Goal: Task Accomplishment & Management: Manage account settings

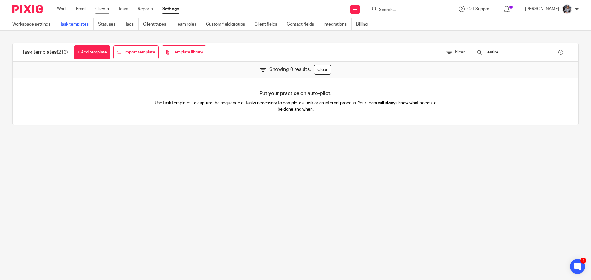
click at [102, 10] on link "Clients" at bounding box center [102, 9] width 14 height 6
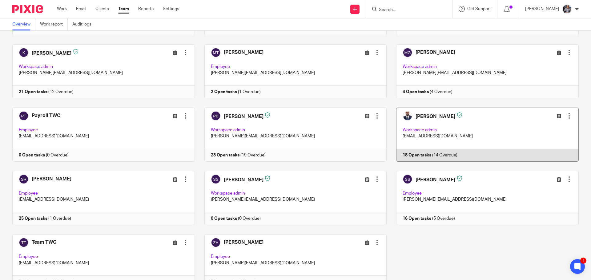
scroll to position [117, 0]
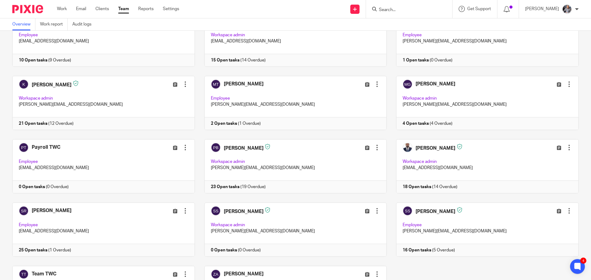
click at [417, 10] on input "Search" at bounding box center [405, 10] width 55 height 6
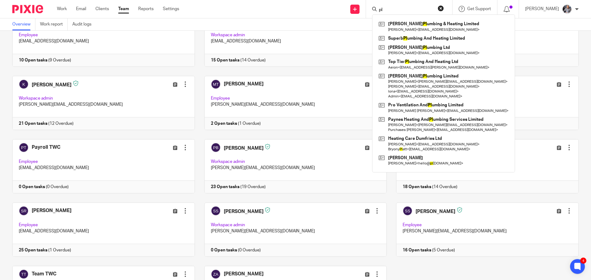
type input "p"
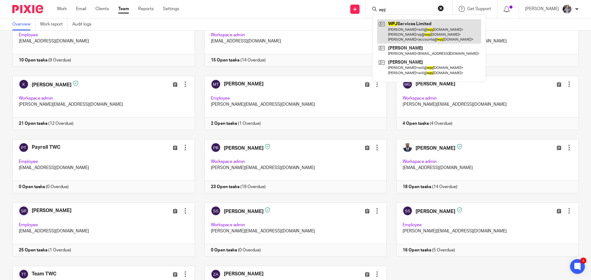
type input "wpj"
click at [421, 27] on link at bounding box center [429, 31] width 104 height 24
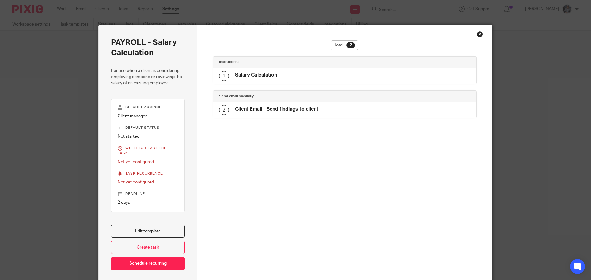
click at [256, 78] on h4 "Salary Calculation" at bounding box center [256, 75] width 42 height 6
click at [259, 74] on h4 "Salary Calculation" at bounding box center [256, 75] width 42 height 6
click at [144, 225] on link "Edit template" at bounding box center [148, 231] width 74 height 13
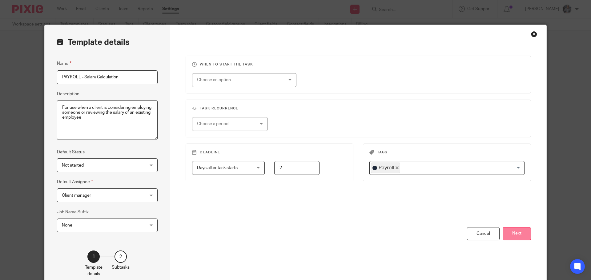
click at [517, 234] on button "Next" at bounding box center [517, 233] width 28 height 13
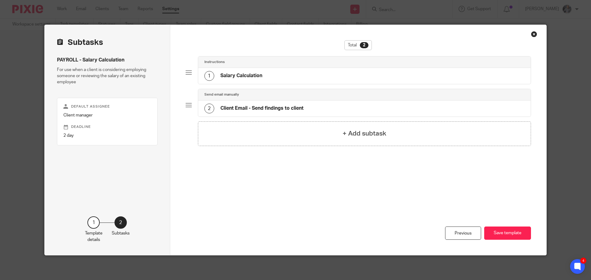
click at [219, 65] on h4 "Instructions" at bounding box center [214, 62] width 20 height 5
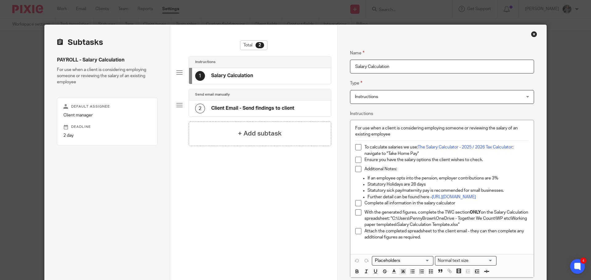
scroll to position [62, 0]
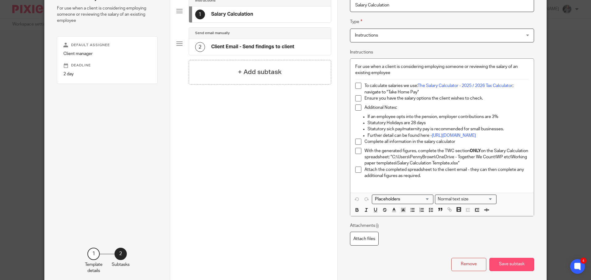
click at [507, 269] on button "Save subtask" at bounding box center [511, 264] width 45 height 13
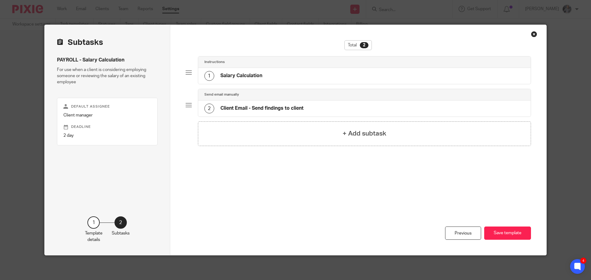
scroll to position [0, 0]
click at [235, 105] on h4 "Client Email - Send findings to client" at bounding box center [261, 108] width 83 height 6
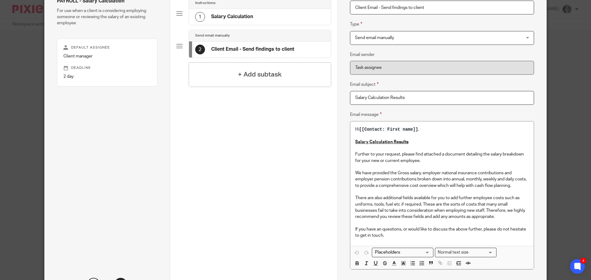
scroll to position [62, 0]
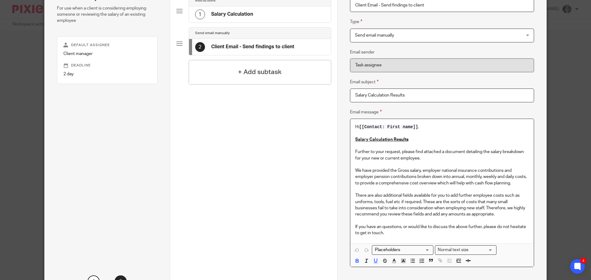
drag, startPoint x: 406, startPoint y: 141, endPoint x: 416, endPoint y: 140, distance: 10.2
click at [406, 141] on p "Salary Calculation Results" at bounding box center [442, 140] width 174 height 6
click at [369, 140] on u "Salary Calculation Results" at bounding box center [381, 140] width 53 height 4
click at [368, 94] on input "Salary Calculation Results" at bounding box center [442, 96] width 184 height 14
type input "Salary calculation results"
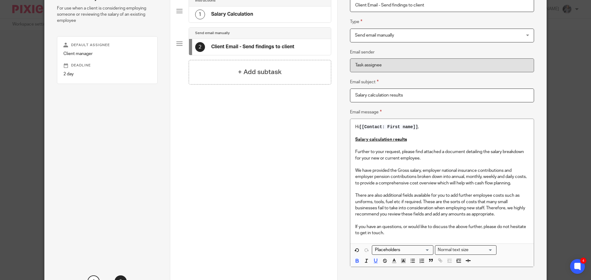
click at [412, 138] on p "Salary calculation results" at bounding box center [442, 140] width 174 height 6
click at [403, 249] on input "Search for option" at bounding box center [401, 250] width 57 height 6
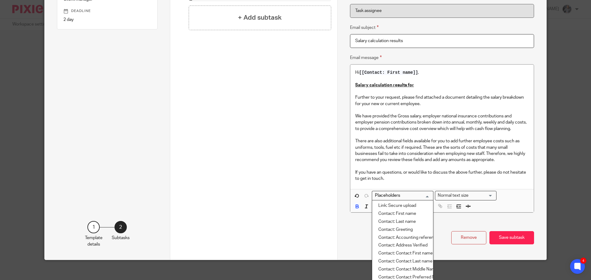
scroll to position [123, 0]
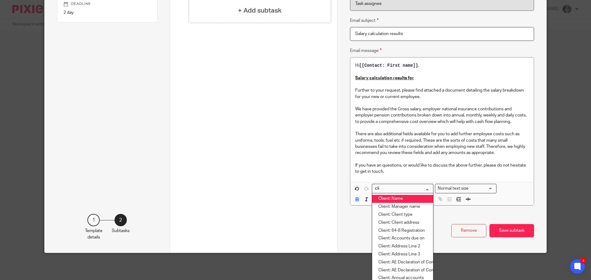
click at [396, 196] on li "Client: Name" at bounding box center [402, 199] width 61 height 8
type input "cli"
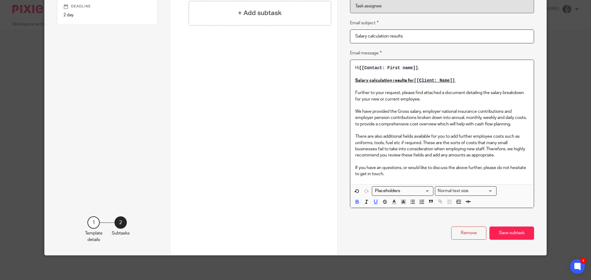
click at [468, 90] on p "Further to your request, please find attached a document detailing the salary b…" at bounding box center [442, 96] width 174 height 13
click at [420, 109] on p "We have provided the Gross salary, employer national insurance contributions an…" at bounding box center [442, 118] width 174 height 19
click at [423, 98] on p "Further to your request, please find attached a document detailing the salary b…" at bounding box center [442, 96] width 174 height 13
click at [400, 104] on p "To enrich screen reader interactions, please activate Accessibility in Grammarl…" at bounding box center [442, 106] width 174 height 6
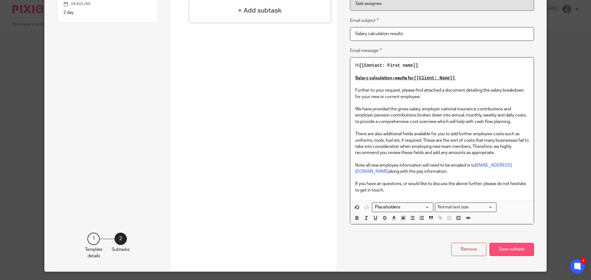
click at [505, 251] on button "Save subtask" at bounding box center [511, 249] width 45 height 13
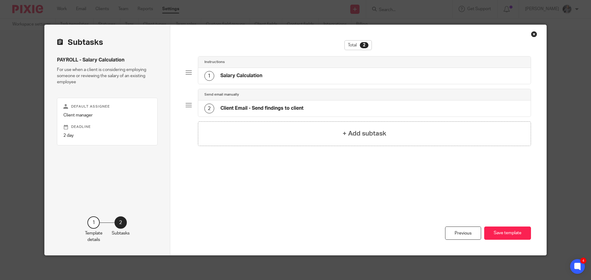
click at [298, 103] on div "2 Client Email - Send findings to client" at bounding box center [364, 109] width 333 height 16
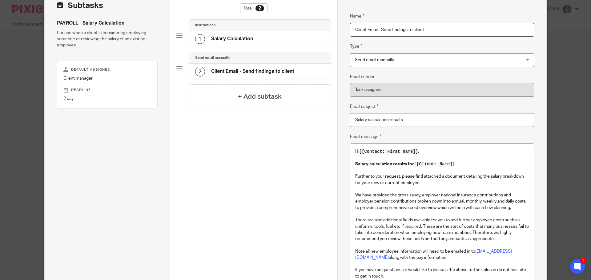
scroll to position [92, 0]
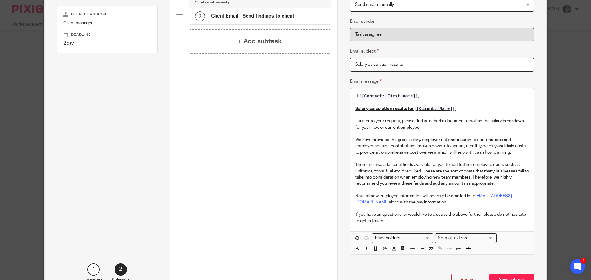
click at [443, 121] on p "Further to your request, please find attached a document detailing the salary b…" at bounding box center [442, 124] width 174 height 13
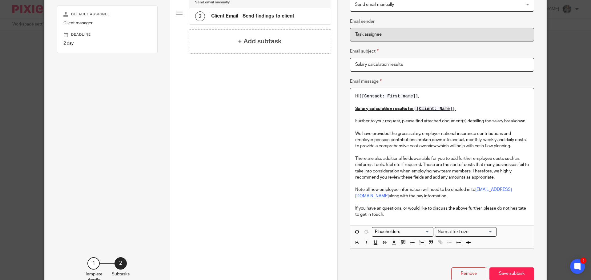
click at [527, 120] on div "Hi [[Contact: First name]] , Salary calculation results for [[Client: Name]] Fu…" at bounding box center [441, 156] width 183 height 137
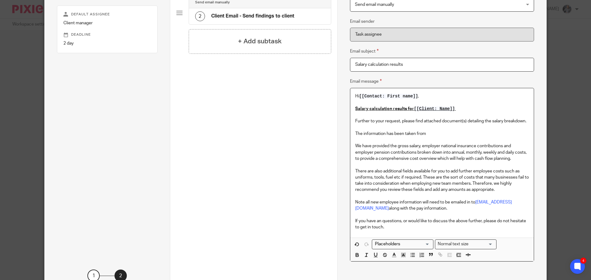
scroll to position [150, 0]
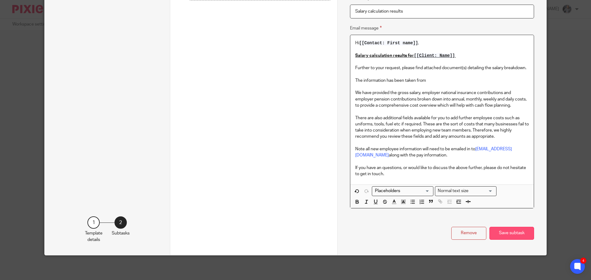
click at [504, 228] on button "Save subtask" at bounding box center [511, 233] width 45 height 13
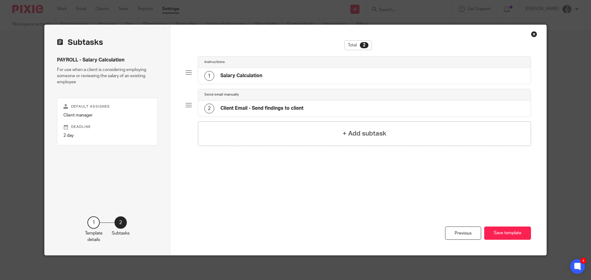
scroll to position [0, 0]
click at [240, 78] on h4 "Salary Calculation" at bounding box center [241, 76] width 42 height 6
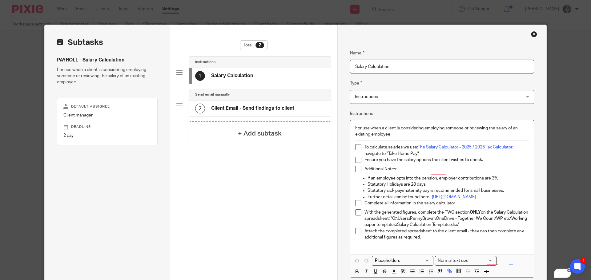
click at [211, 108] on h4 "Client Email - Send findings to client" at bounding box center [252, 108] width 83 height 6
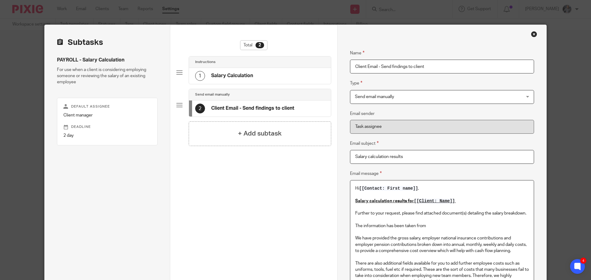
click at [433, 226] on p "The information has been taken from" at bounding box center [442, 226] width 174 height 6
drag, startPoint x: 424, startPoint y: 226, endPoint x: 351, endPoint y: 224, distance: 72.7
click at [351, 224] on div "Hi [[Contact: First name]] , Salary calculation results for [[Client: Name]] Fu…" at bounding box center [441, 256] width 183 height 150
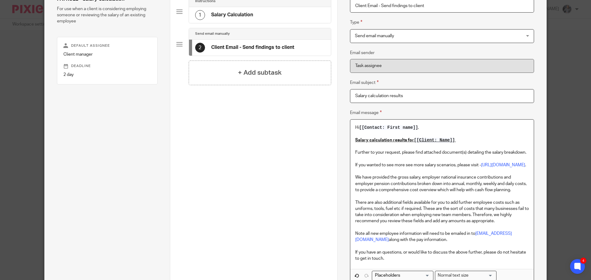
scroll to position [62, 0]
click at [495, 209] on p "There are also additional fields available for you to add further employee cost…" at bounding box center [442, 211] width 174 height 25
click at [479, 224] on p "There are also additional fields available for you to add further employee cost…" at bounding box center [442, 211] width 174 height 25
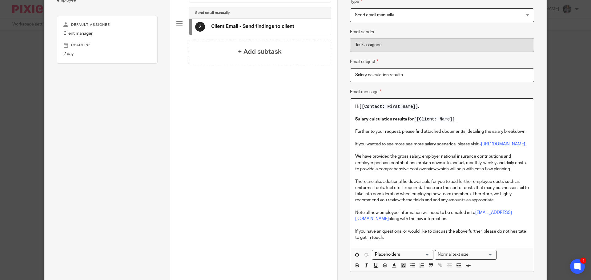
scroll to position [92, 0]
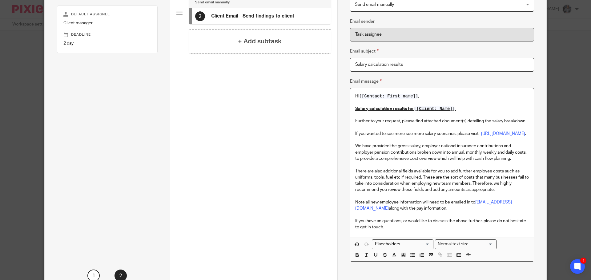
click at [493, 193] on p "There are also additional fields available for you to add further employee cost…" at bounding box center [442, 180] width 174 height 25
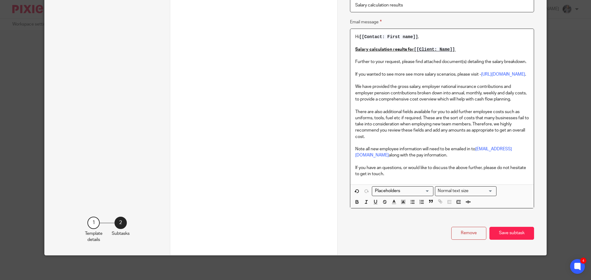
scroll to position [163, 0]
click at [501, 231] on button "Save subtask" at bounding box center [511, 233] width 45 height 13
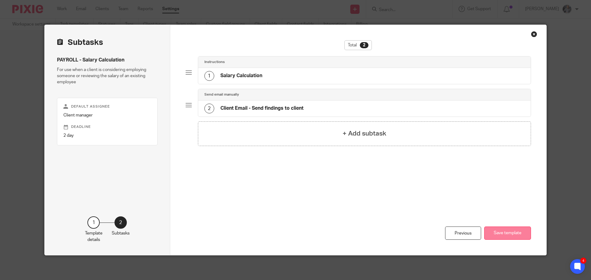
scroll to position [0, 0]
click at [502, 233] on button "Save template" at bounding box center [507, 233] width 47 height 13
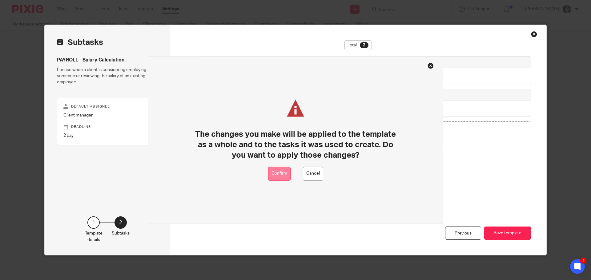
click at [276, 177] on button "Confirm" at bounding box center [279, 174] width 22 height 14
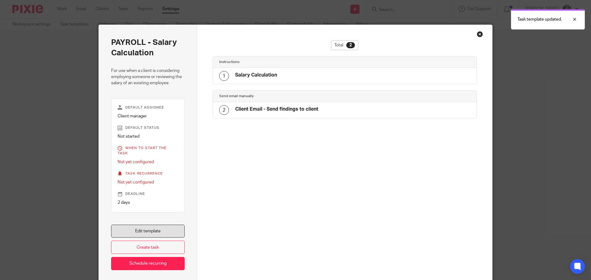
click at [142, 228] on link "Edit template" at bounding box center [148, 231] width 74 height 13
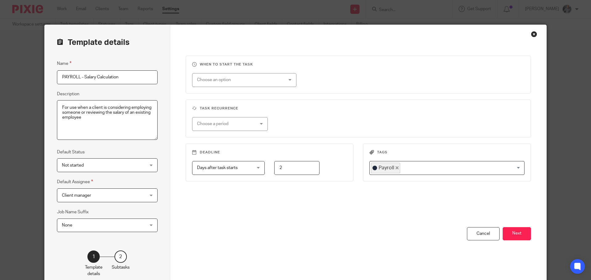
click at [523, 241] on div "You have unsaved changes Cancel Next" at bounding box center [359, 258] width 346 height 62
click at [521, 236] on button "Next" at bounding box center [517, 233] width 28 height 13
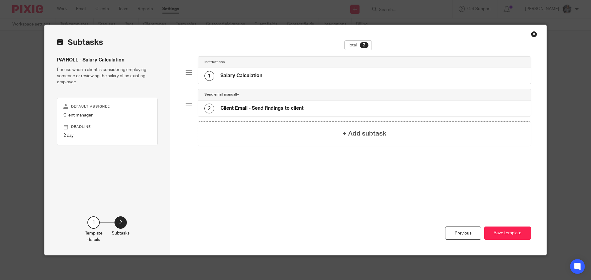
click at [255, 69] on div "1 Salary Calculation" at bounding box center [364, 76] width 333 height 16
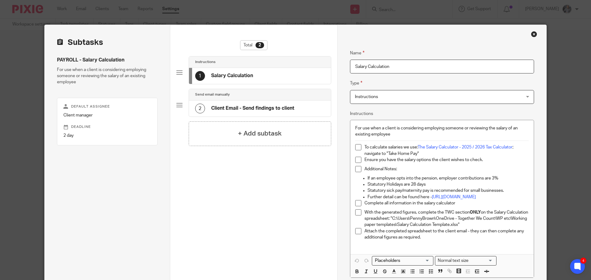
click at [433, 247] on p at bounding box center [444, 244] width 167 height 6
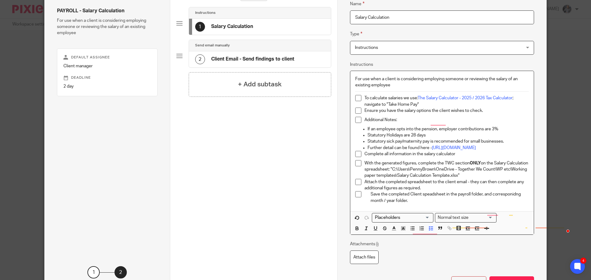
scroll to position [105, 0]
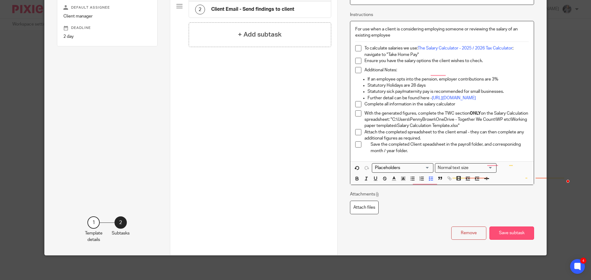
click at [509, 236] on button "Save subtask" at bounding box center [511, 233] width 45 height 13
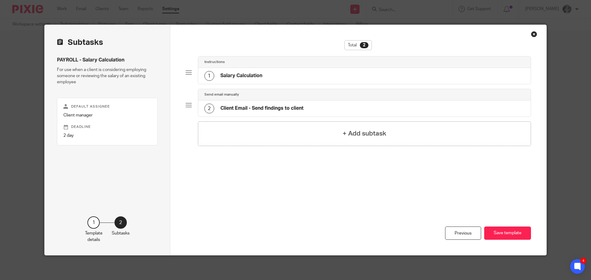
scroll to position [0, 0]
click at [510, 233] on button "Save template" at bounding box center [507, 233] width 47 height 13
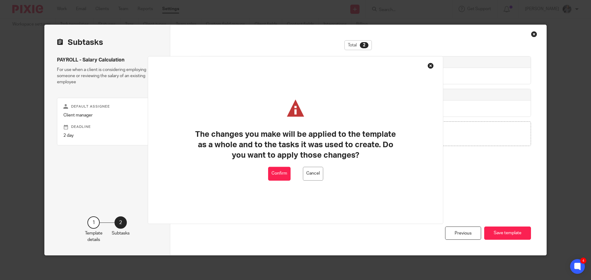
click at [284, 174] on button "Confirm" at bounding box center [279, 174] width 22 height 14
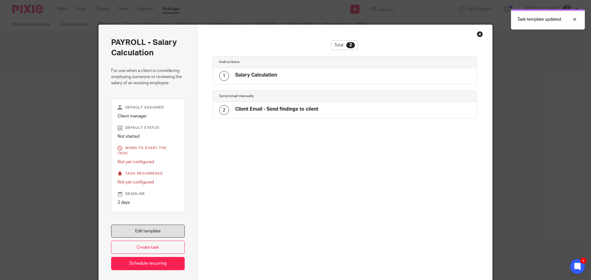
click at [159, 227] on link "Edit template" at bounding box center [148, 231] width 74 height 13
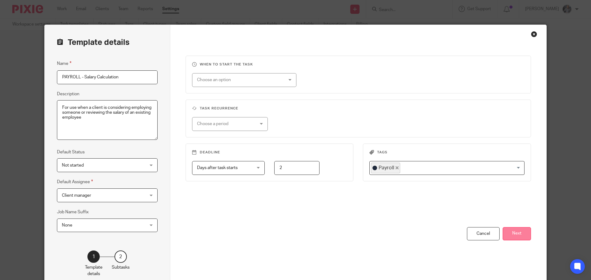
click at [510, 238] on button "Next" at bounding box center [517, 233] width 28 height 13
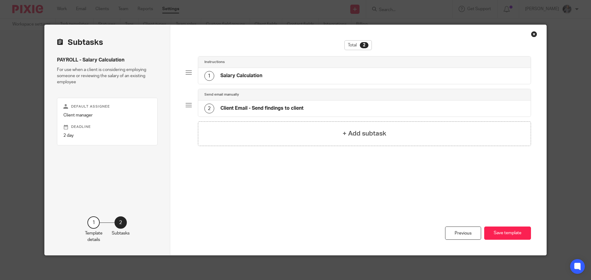
click at [279, 74] on div "1 Salary Calculation" at bounding box center [364, 76] width 333 height 16
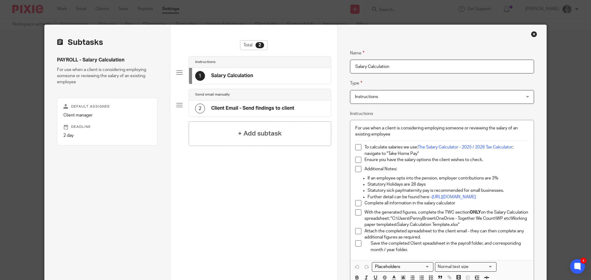
click at [506, 179] on p "If an employee opts into the pension, employer contributions are 3%" at bounding box center [448, 178] width 161 height 6
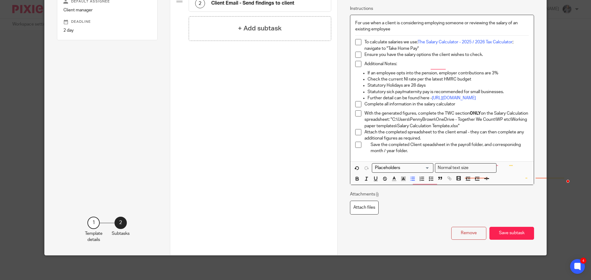
scroll to position [112, 0]
click at [505, 232] on button "Save subtask" at bounding box center [511, 233] width 45 height 13
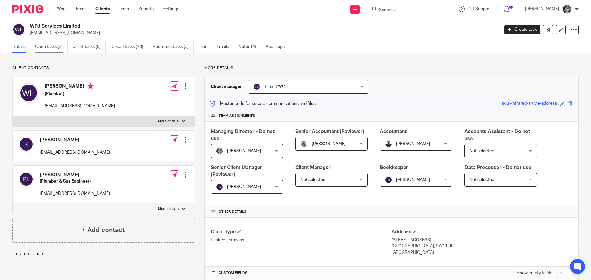
click at [47, 49] on link "Open tasks (2)" at bounding box center [51, 47] width 33 height 12
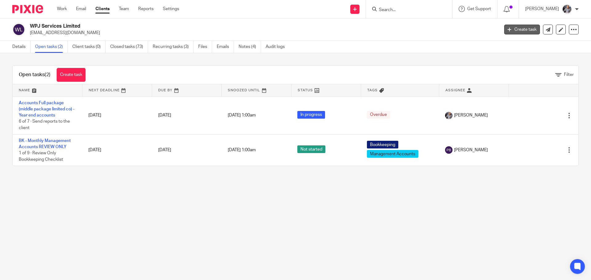
drag, startPoint x: 0, startPoint y: 0, endPoint x: 509, endPoint y: 32, distance: 509.8
click at [509, 32] on link "Create task" at bounding box center [522, 30] width 36 height 10
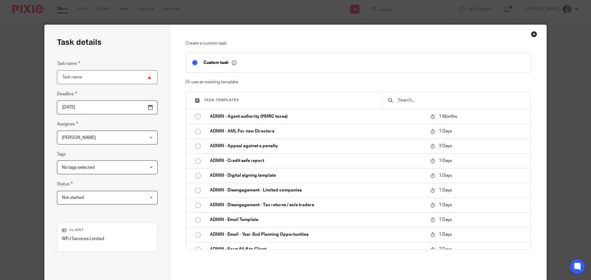
click at [410, 98] on input "text" at bounding box center [460, 100] width 127 height 7
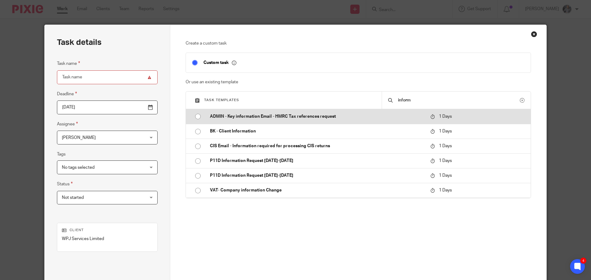
type input "inform"
click at [255, 119] on p "ADMIN - Key information Email - HMRC Tax references request" at bounding box center [317, 117] width 214 height 6
type input "2025-08-12"
type input "ADMIN - Key information Email - HMRC Tax references request"
checkbox input "false"
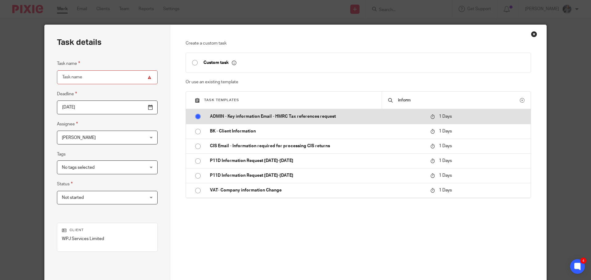
radio input "true"
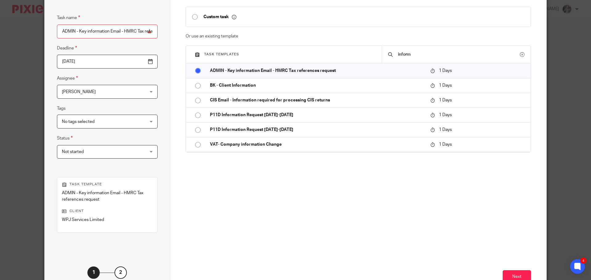
scroll to position [90, 0]
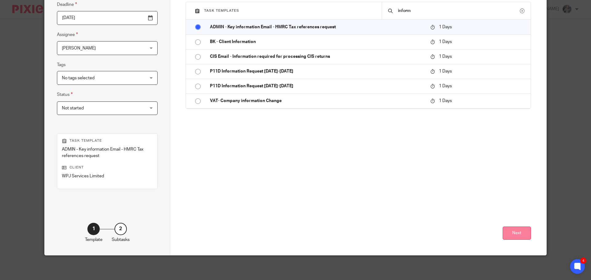
click at [516, 228] on button "Next" at bounding box center [517, 233] width 28 height 13
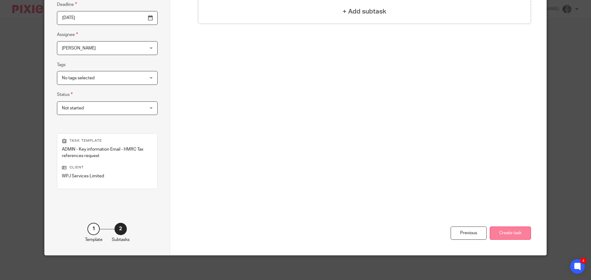
click at [508, 232] on button "Create task" at bounding box center [510, 233] width 41 height 13
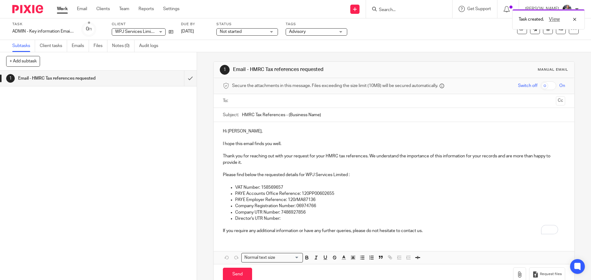
click at [267, 100] on input "text" at bounding box center [393, 101] width 319 height 7
drag, startPoint x: 239, startPoint y: 133, endPoint x: 244, endPoint y: 142, distance: 9.6
click at [240, 133] on p "Hi [PERSON_NAME]," at bounding box center [394, 133] width 342 height 6
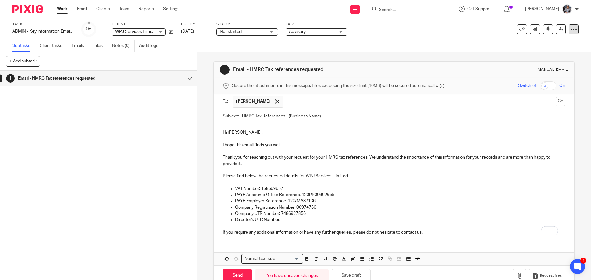
click at [571, 31] on icon at bounding box center [574, 29] width 6 height 6
click at [557, 43] on span "See template in use" at bounding box center [549, 44] width 38 height 4
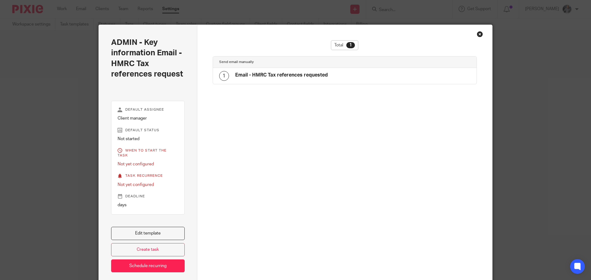
click at [260, 72] on h4 "Email - HMRC Tax references requested" at bounding box center [281, 75] width 93 height 6
click at [146, 231] on link "Edit template" at bounding box center [148, 233] width 74 height 13
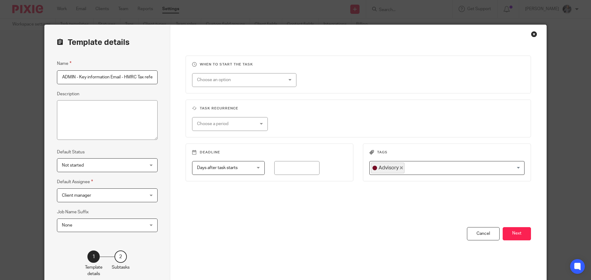
drag, startPoint x: 523, startPoint y: 230, endPoint x: 514, endPoint y: 228, distance: 8.5
click at [522, 231] on button "Next" at bounding box center [517, 233] width 28 height 13
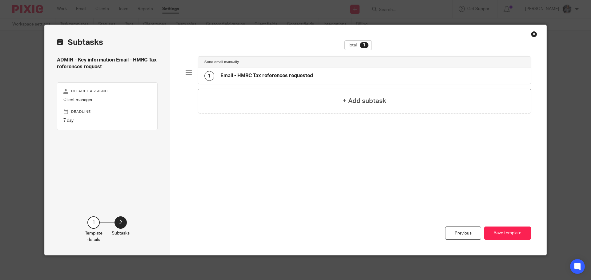
click at [288, 75] on h4 "Email - HMRC Tax references requested" at bounding box center [266, 76] width 93 height 6
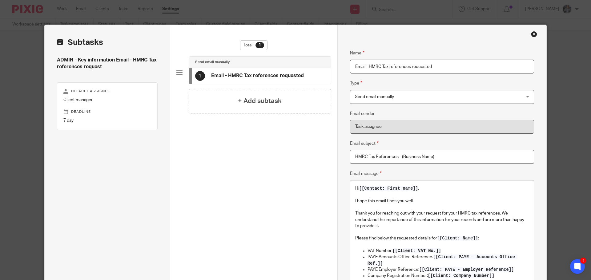
drag, startPoint x: 443, startPoint y: 158, endPoint x: 398, endPoint y: 158, distance: 44.9
click at [398, 158] on input "HMRC Tax References - (Business Name)" at bounding box center [442, 157] width 184 height 14
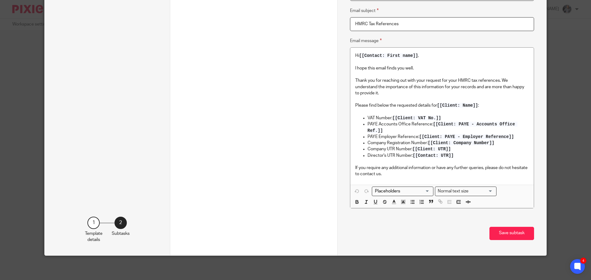
scroll to position [133, 0]
type input "HMRC Tax References"
click at [511, 236] on button "Save subtask" at bounding box center [511, 233] width 45 height 13
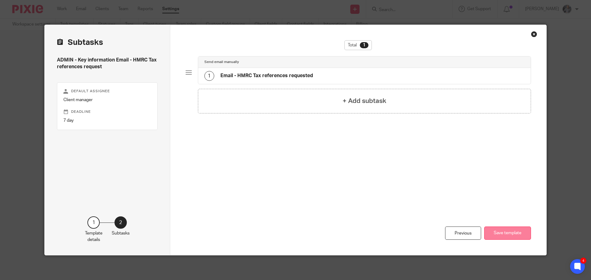
scroll to position [0, 0]
click at [502, 236] on button "Save template" at bounding box center [507, 233] width 47 height 13
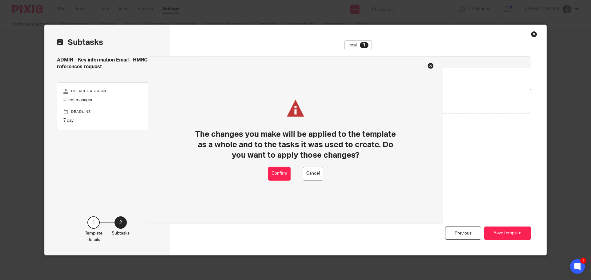
click at [292, 170] on div "Confirm Cancel" at bounding box center [295, 174] width 55 height 14
click at [283, 175] on button "Confirm" at bounding box center [279, 174] width 22 height 14
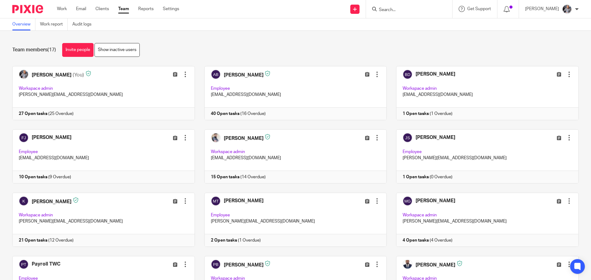
click at [408, 10] on input "Search" at bounding box center [405, 10] width 55 height 6
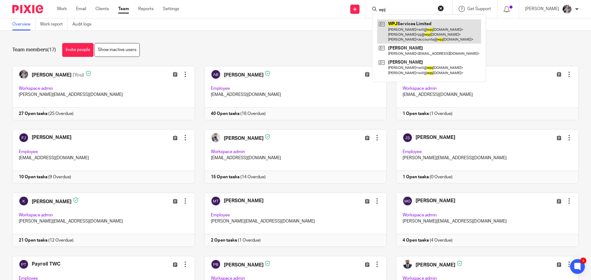
type input "wpj"
click at [416, 28] on link at bounding box center [429, 31] width 104 height 24
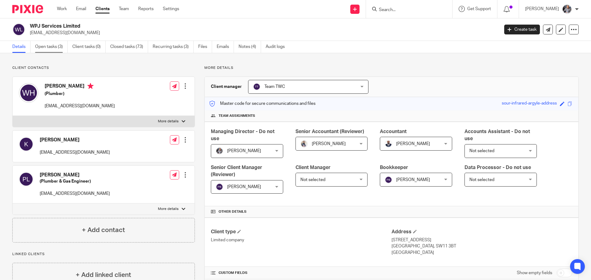
click at [46, 46] on link "Open tasks (3)" at bounding box center [51, 47] width 33 height 12
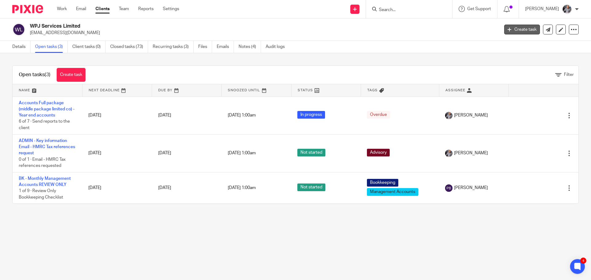
click at [517, 30] on link "Create task" at bounding box center [522, 30] width 36 height 10
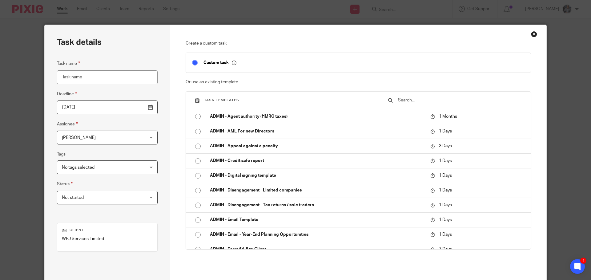
click at [416, 99] on input "text" at bounding box center [460, 100] width 127 height 7
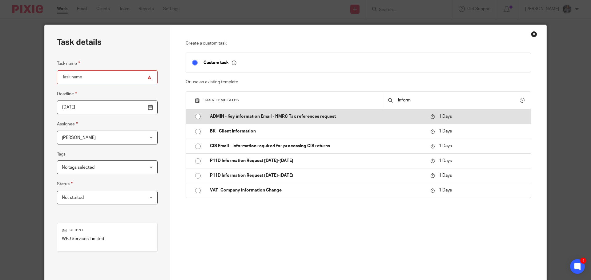
type input "inform"
click at [273, 113] on td "ADMIN - Key information Email - HMRC Tax references request" at bounding box center [315, 116] width 223 height 15
type input "2025-08-12"
type input "ADMIN - Key information Email - HMRC Tax references request"
checkbox input "false"
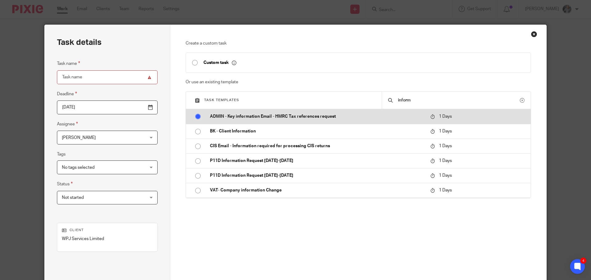
radio input "true"
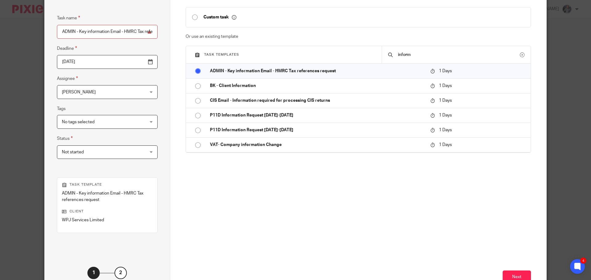
scroll to position [90, 0]
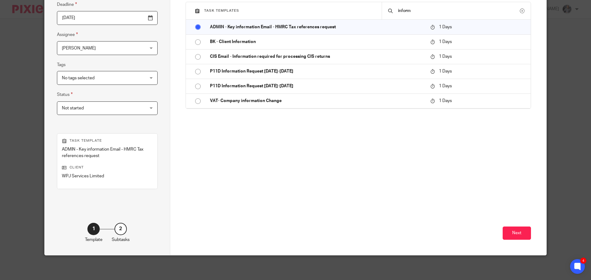
click at [533, 230] on div "Create a custom task Custom task Or use an existing template Task templates inf…" at bounding box center [358, 95] width 376 height 320
click at [513, 231] on button "Next" at bounding box center [517, 233] width 28 height 13
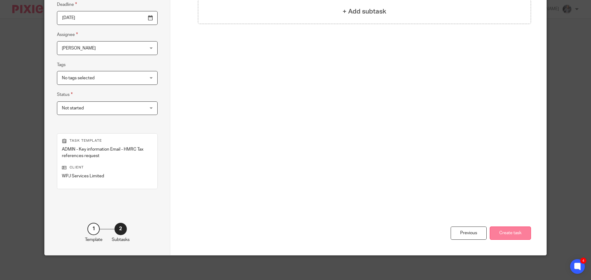
click at [505, 234] on button "Create task" at bounding box center [510, 233] width 41 height 13
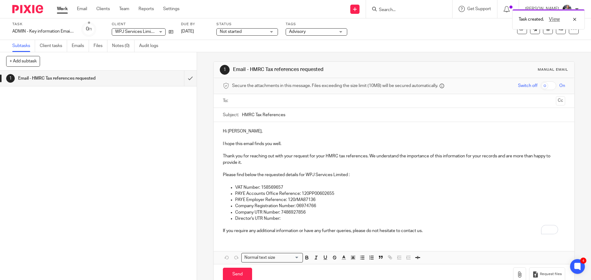
click at [239, 132] on p "Hi [PERSON_NAME]," at bounding box center [394, 131] width 342 height 6
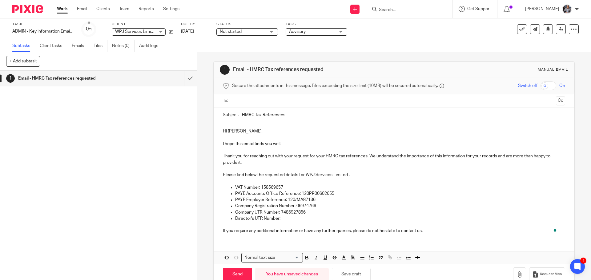
click at [244, 97] on ul at bounding box center [394, 101] width 323 height 10
click at [246, 102] on input "text" at bounding box center [393, 101] width 319 height 7
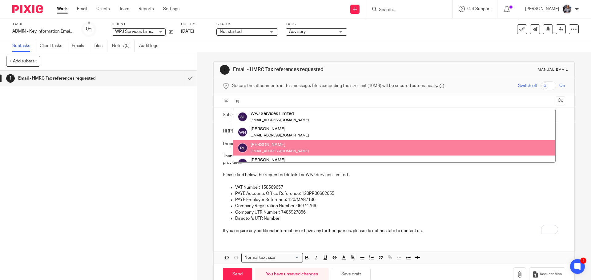
type input "pj"
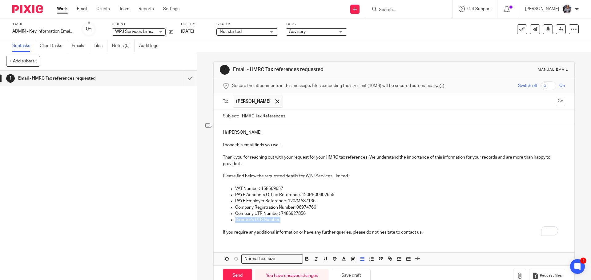
drag, startPoint x: 285, startPoint y: 221, endPoint x: 232, endPoint y: 220, distance: 52.9
click at [232, 220] on ul "VAT Number: 158569657 PAYE Accounts Office Reference: 120PP00602655 PAYE Employ…" at bounding box center [394, 208] width 342 height 44
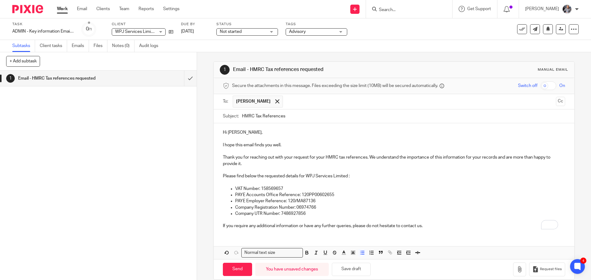
drag, startPoint x: 313, startPoint y: 147, endPoint x: 306, endPoint y: 145, distance: 6.9
click at [311, 146] on p "I hope this email finds you well." at bounding box center [394, 145] width 342 height 6
drag, startPoint x: 303, startPoint y: 145, endPoint x: 219, endPoint y: 144, distance: 84.4
click at [219, 144] on div "Hi PJ, I hope this email finds you well. Thank you for reaching out with your r…" at bounding box center [394, 178] width 360 height 111
click at [256, 145] on p "All well and good and hope you are having a good summer." at bounding box center [394, 145] width 342 height 6
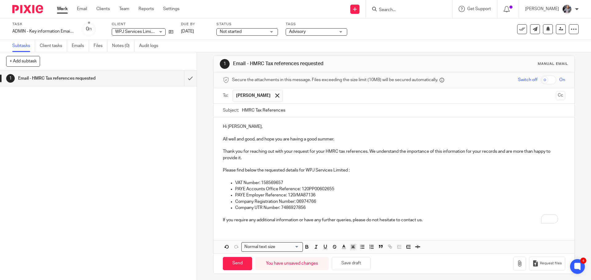
scroll to position [9, 0]
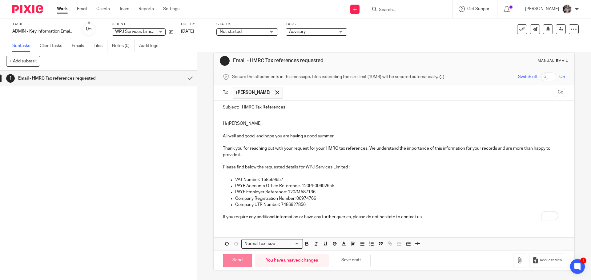
click at [241, 260] on input "Send" at bounding box center [237, 260] width 29 height 13
type input "Sent"
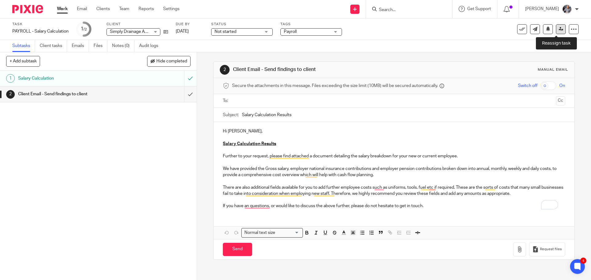
click at [559, 31] on icon at bounding box center [561, 29] width 5 height 5
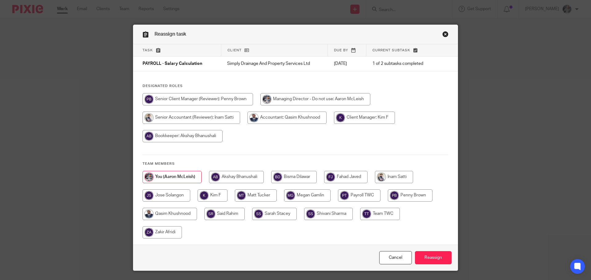
click at [408, 192] on input "radio" at bounding box center [410, 196] width 45 height 12
radio input "true"
click at [438, 259] on input "Reassign" at bounding box center [433, 257] width 37 height 13
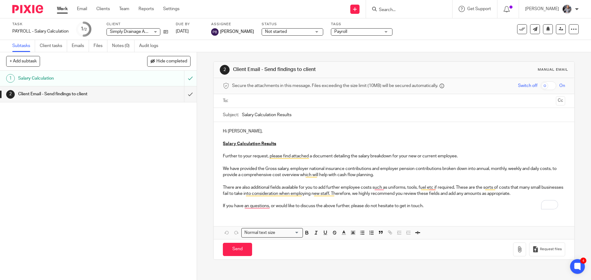
click at [401, 14] on div at bounding box center [409, 9] width 86 height 18
click at [400, 10] on input "Search" at bounding box center [405, 10] width 55 height 6
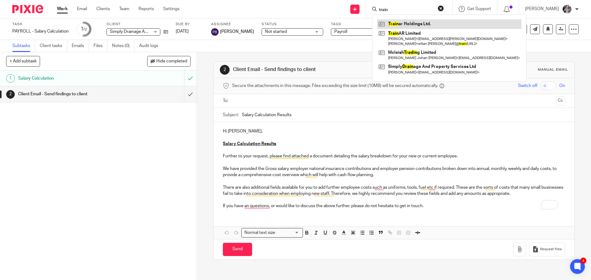
type input "train"
click at [407, 22] on link at bounding box center [449, 23] width 144 height 9
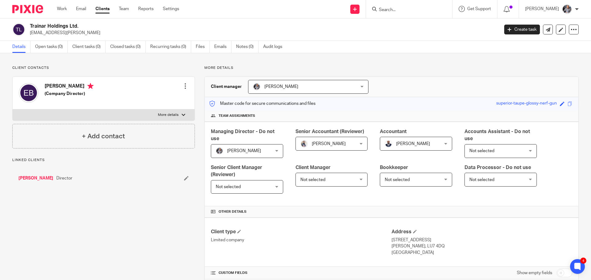
drag, startPoint x: 77, startPoint y: 27, endPoint x: 32, endPoint y: 27, distance: 44.9
click at [31, 27] on h2 "Trainar Holdings Ltd." at bounding box center [216, 26] width 372 height 6
copy h2 "Trainar Holdings Ltd"
click at [559, 31] on icon at bounding box center [561, 29] width 5 height 5
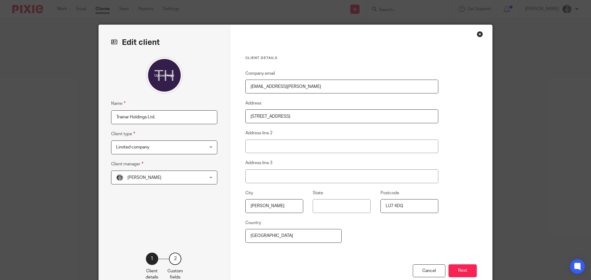
click at [175, 116] on input "Trainar Holdings Ltd." at bounding box center [164, 118] width 106 height 14
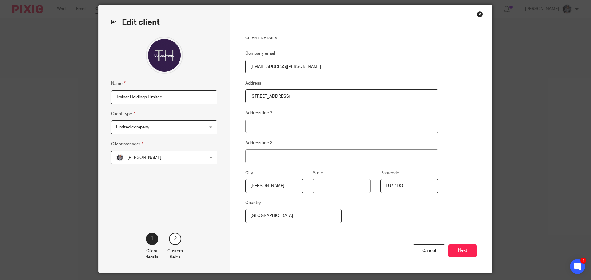
scroll to position [31, 0]
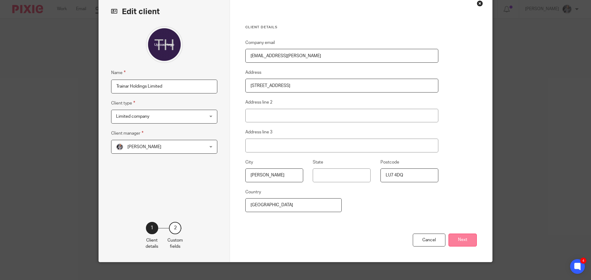
type input "Trainar Holdings Limited"
click at [456, 238] on button "Next" at bounding box center [462, 240] width 28 height 13
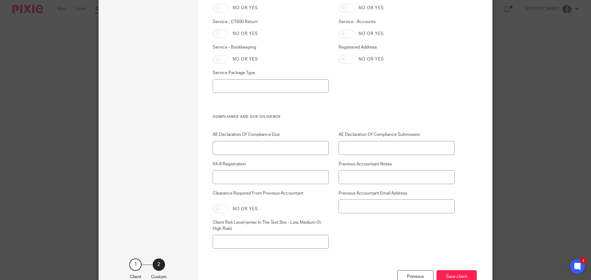
scroll to position [1759, 0]
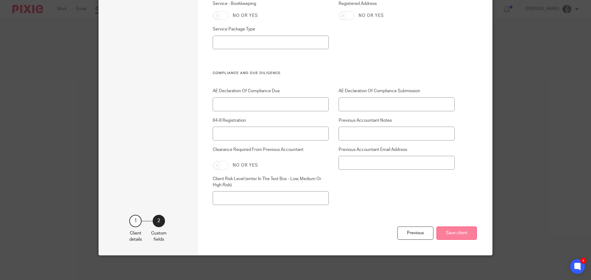
click at [460, 233] on button "Save client" at bounding box center [456, 233] width 40 height 13
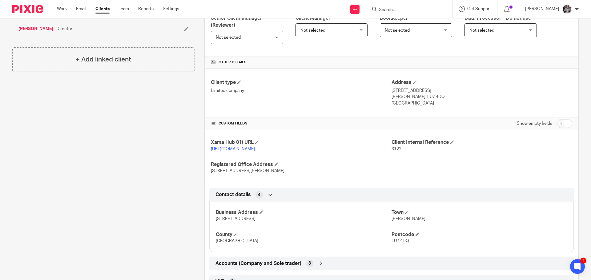
scroll to position [200, 0]
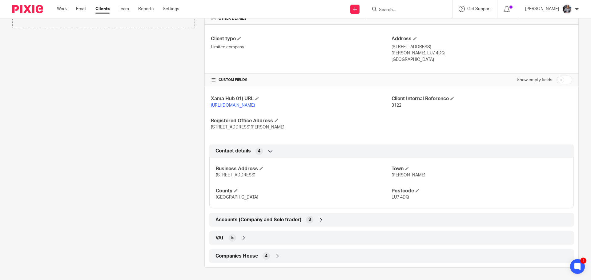
click at [228, 255] on span "Companies House" at bounding box center [236, 256] width 42 height 6
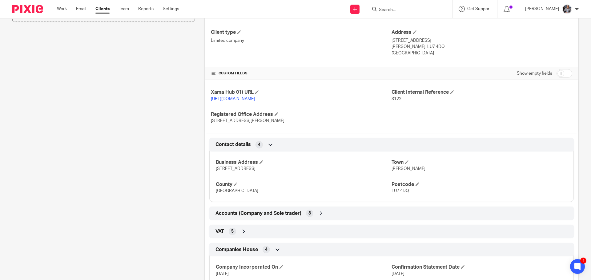
scroll to position [250, 0]
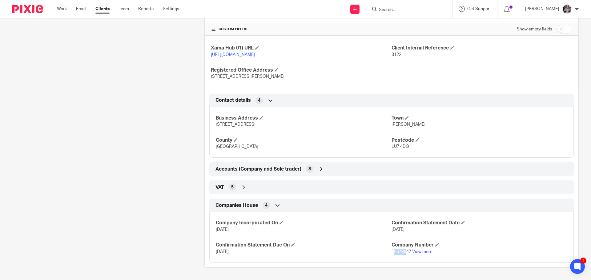
drag, startPoint x: 390, startPoint y: 252, endPoint x: 402, endPoint y: 252, distance: 12.6
click at [403, 252] on span "16579947" at bounding box center [402, 252] width 20 height 4
click at [392, 252] on span "16579947" at bounding box center [402, 252] width 20 height 4
drag, startPoint x: 389, startPoint y: 252, endPoint x: 401, endPoint y: 252, distance: 11.7
click at [401, 252] on span "16579947" at bounding box center [402, 252] width 20 height 4
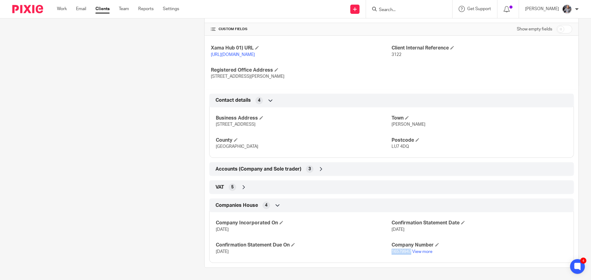
copy span "16579947"
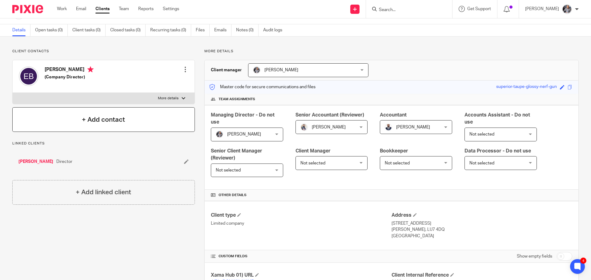
scroll to position [0, 0]
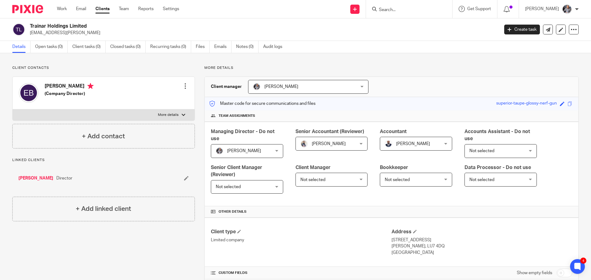
drag, startPoint x: 71, startPoint y: 34, endPoint x: 32, endPoint y: 34, distance: 39.7
click at [30, 34] on p "[EMAIL_ADDRESS][PERSON_NAME]" at bounding box center [262, 33] width 465 height 6
copy p "[EMAIL_ADDRESS][PERSON_NAME]"
drag, startPoint x: 80, startPoint y: 24, endPoint x: 32, endPoint y: 27, distance: 48.4
click at [31, 27] on h2 "Trainar Holdings Limited" at bounding box center [216, 26] width 372 height 6
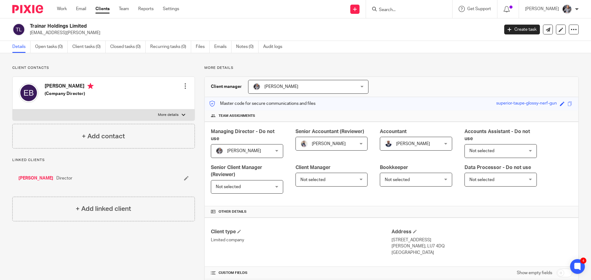
click at [31, 27] on h2 "Trainar Holdings Limited" at bounding box center [216, 26] width 372 height 6
drag, startPoint x: 31, startPoint y: 26, endPoint x: 79, endPoint y: 25, distance: 48.3
click at [88, 25] on h2 "Trainar Holdings Limited" at bounding box center [216, 26] width 372 height 6
copy h2 "Trainar Holdings Limited"
drag, startPoint x: 95, startPoint y: 34, endPoint x: 86, endPoint y: 35, distance: 8.7
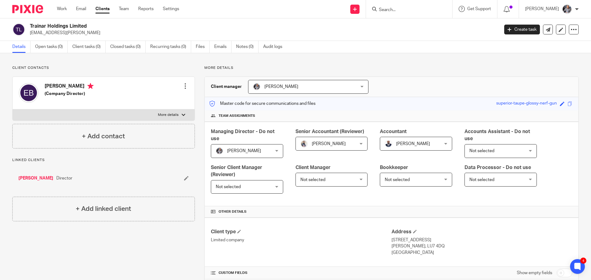
click at [92, 34] on p "[EMAIL_ADDRESS][PERSON_NAME]" at bounding box center [262, 33] width 465 height 6
drag, startPoint x: 85, startPoint y: 35, endPoint x: 32, endPoint y: 34, distance: 53.0
click at [31, 34] on p "[EMAIL_ADDRESS][PERSON_NAME]" at bounding box center [262, 33] width 465 height 6
click at [30, 34] on p "[EMAIL_ADDRESS][PERSON_NAME]" at bounding box center [262, 33] width 465 height 6
drag, startPoint x: 33, startPoint y: 34, endPoint x: 65, endPoint y: 33, distance: 32.6
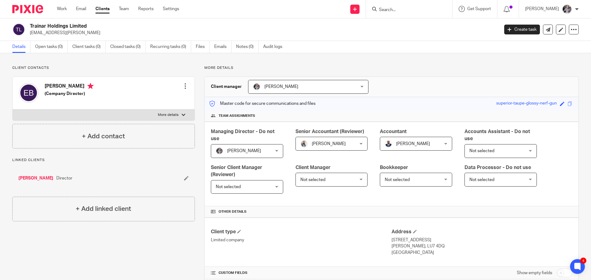
click at [68, 33] on p "ettan.bazil@trainar.ai" at bounding box center [262, 33] width 465 height 6
copy p "ettan.bazil@trainar.ai"
click at [60, 10] on link "Work" at bounding box center [62, 9] width 10 height 6
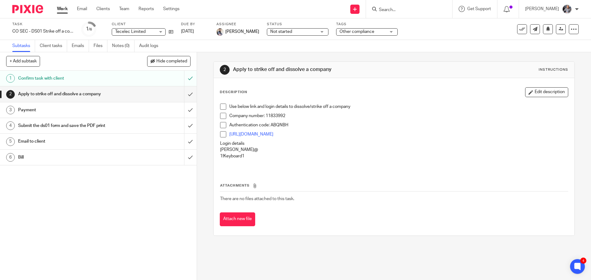
click at [419, 9] on input "Search" at bounding box center [405, 10] width 55 height 6
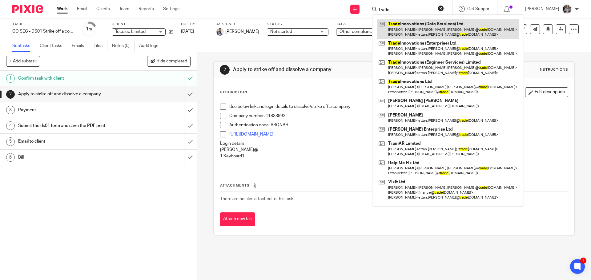
type input "trade"
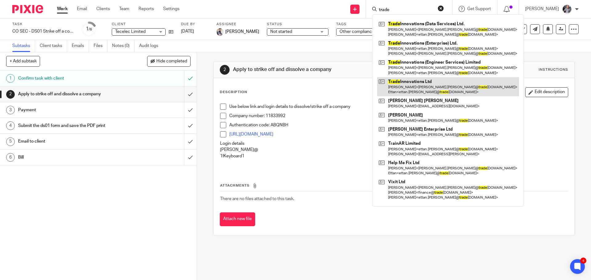
click at [417, 84] on link at bounding box center [448, 86] width 142 height 19
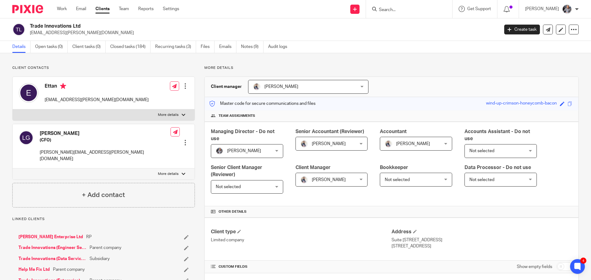
drag, startPoint x: 85, startPoint y: 25, endPoint x: 34, endPoint y: 26, distance: 50.5
click at [31, 25] on h2 "Trade Innovations Ltd" at bounding box center [216, 26] width 372 height 6
copy h2 "Trade Innovations Ltd"
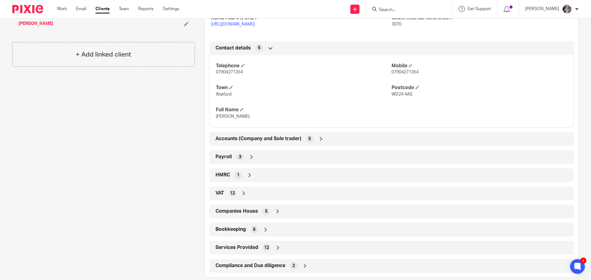
scroll to position [284, 0]
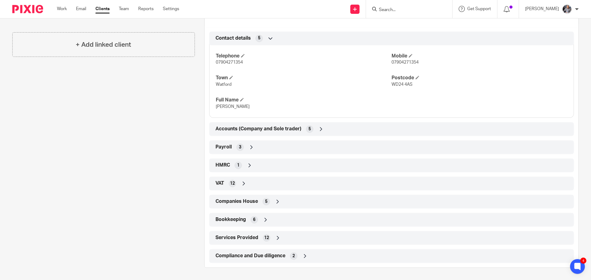
click at [234, 199] on span "Companies House" at bounding box center [236, 202] width 42 height 6
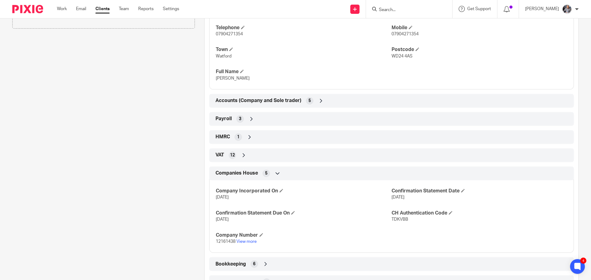
scroll to position [346, 0]
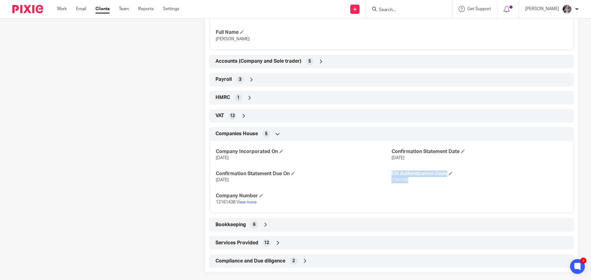
drag, startPoint x: 412, startPoint y: 188, endPoint x: 390, endPoint y: 187, distance: 21.9
click at [388, 187] on div "Company Incorporated On 19 Aug 2019 Confirmation Statement Date 30 Mar 2026 Con…" at bounding box center [391, 174] width 364 height 77
click at [392, 183] on span "TDKVBB" at bounding box center [400, 180] width 17 height 4
click at [406, 183] on p "TDKVBB" at bounding box center [480, 180] width 176 height 6
drag, startPoint x: 408, startPoint y: 187, endPoint x: 389, endPoint y: 187, distance: 19.1
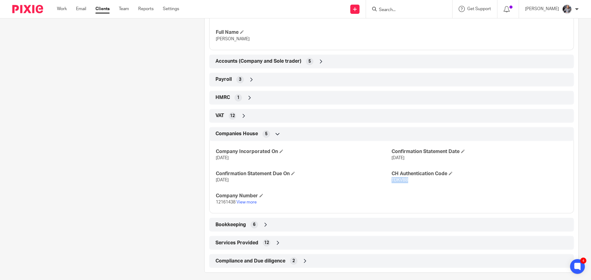
click at [392, 183] on p "TDKVBB" at bounding box center [480, 180] width 176 height 6
copy span "TDKVBB"
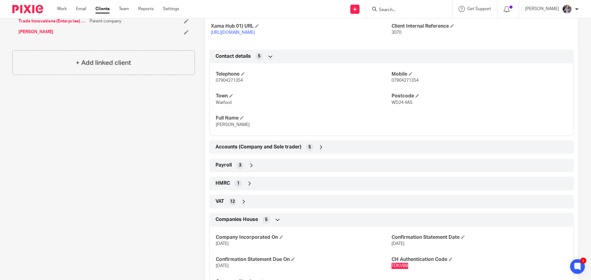
scroll to position [161, 0]
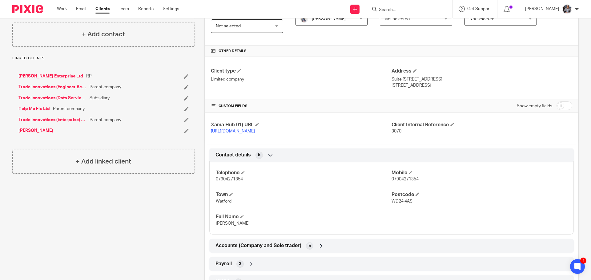
click at [392, 10] on input "Search" at bounding box center [405, 10] width 55 height 6
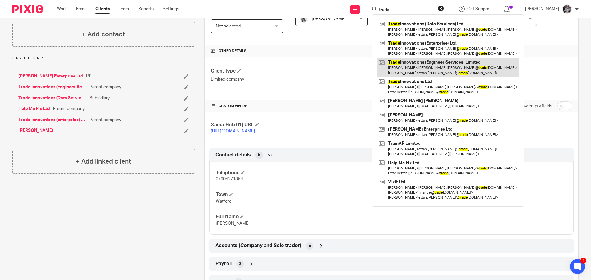
type input "trade"
click at [431, 63] on link at bounding box center [448, 67] width 142 height 19
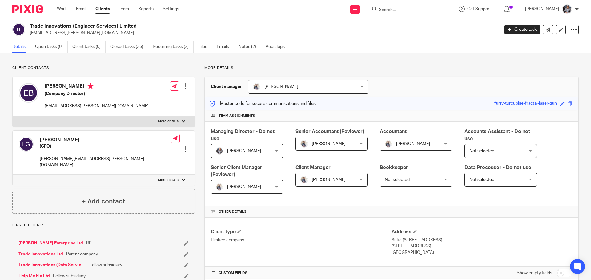
drag, startPoint x: 140, startPoint y: 26, endPoint x: 35, endPoint y: 25, distance: 105.3
click at [32, 25] on h2 "Trade Innovations (Engineer Services) Limited" at bounding box center [216, 26] width 372 height 6
drag, startPoint x: 35, startPoint y: 25, endPoint x: 30, endPoint y: 26, distance: 5.5
click at [32, 26] on h2 "Trade Innovations (Engineer Services) Limited" at bounding box center [216, 26] width 372 height 6
drag, startPoint x: 29, startPoint y: 26, endPoint x: 135, endPoint y: 28, distance: 105.9
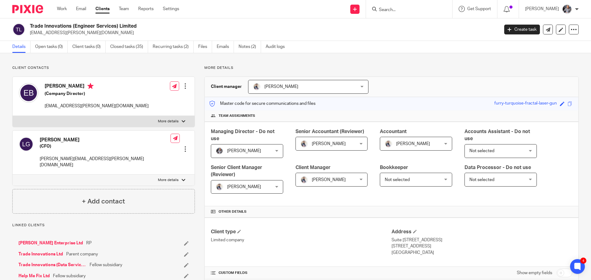
click at [135, 28] on div "Trade Innovations (Engineer Services) Limited ettan.bazil@tradeinnovations.group" at bounding box center [253, 29] width 483 height 13
drag, startPoint x: 124, startPoint y: 27, endPoint x: 138, endPoint y: 26, distance: 13.3
click at [137, 27] on h2 "Trade Innovations (Engineer Services) Limited" at bounding box center [216, 26] width 372 height 6
drag, startPoint x: 138, startPoint y: 24, endPoint x: 31, endPoint y: 25, distance: 106.5
click at [30, 25] on h2 "Trade Innovations (Engineer Services) Limited" at bounding box center [216, 26] width 372 height 6
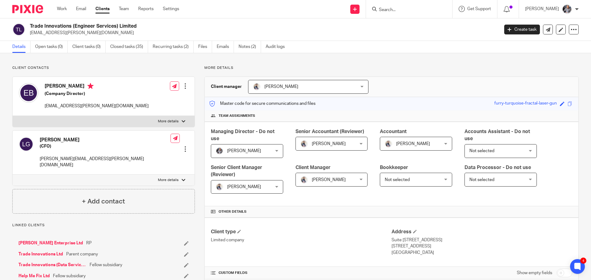
copy h2 "Trade Innovations (Engineer Services) Limited"
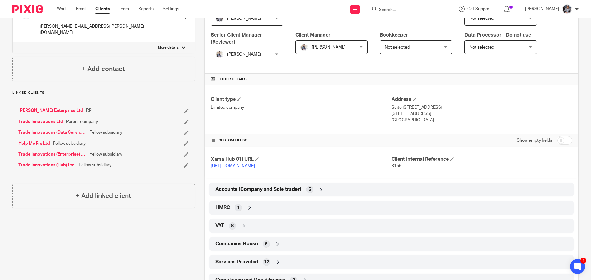
scroll to position [163, 0]
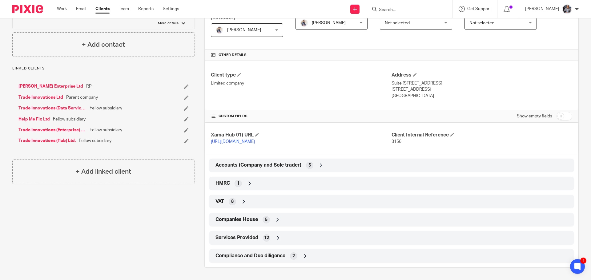
click at [246, 220] on span "Companies House" at bounding box center [236, 220] width 42 height 6
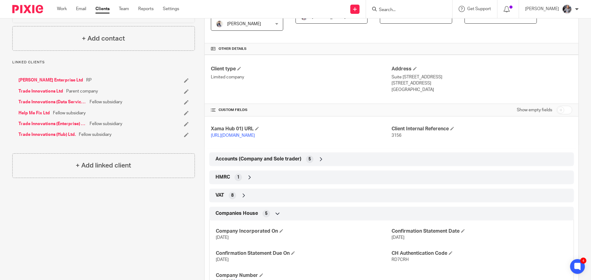
scroll to position [236, 0]
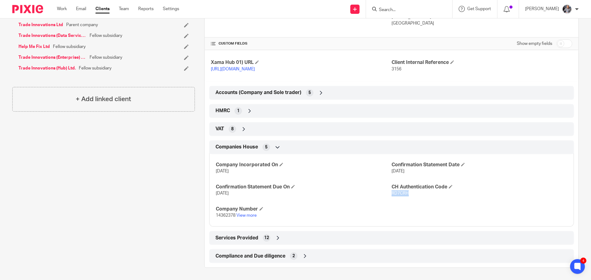
drag, startPoint x: 412, startPoint y: 195, endPoint x: 390, endPoint y: 193, distance: 22.8
click at [392, 193] on p "RD7CRH" at bounding box center [480, 194] width 176 height 6
copy span "RD7CRH"
click at [411, 13] on div at bounding box center [409, 9] width 86 height 18
click at [409, 10] on input "Search" at bounding box center [405, 10] width 55 height 6
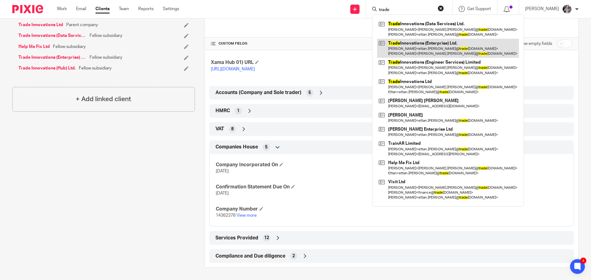
type input "trade"
click at [423, 50] on link at bounding box center [448, 48] width 142 height 19
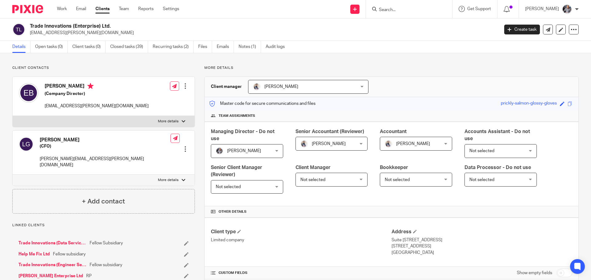
drag, startPoint x: 111, startPoint y: 27, endPoint x: 32, endPoint y: 27, distance: 79.1
click at [30, 27] on h2 "Trade Innovations (Enterprise) Ltd." at bounding box center [216, 26] width 372 height 6
copy h2 "Trade Innovations (Enterprise) Ltd."
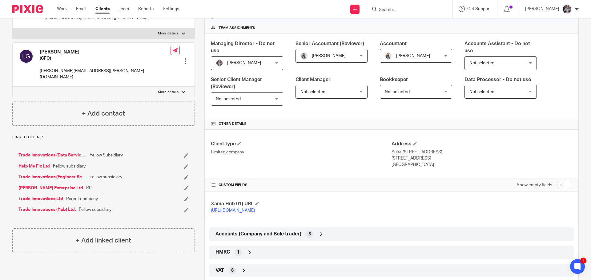
scroll to position [145, 0]
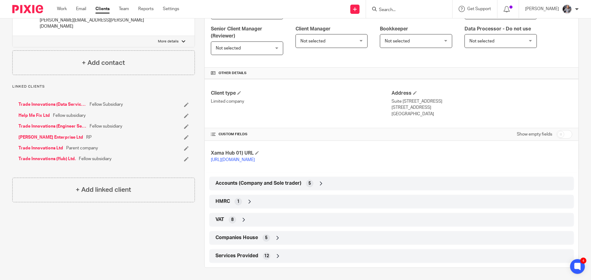
click at [232, 236] on span "Companies House" at bounding box center [236, 238] width 42 height 6
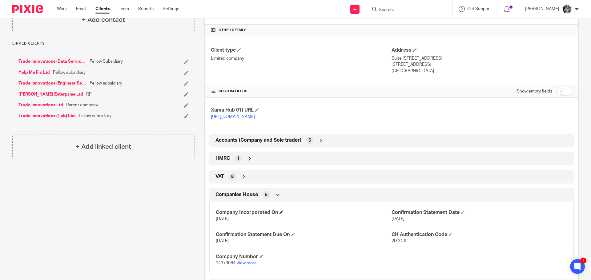
scroll to position [218, 0]
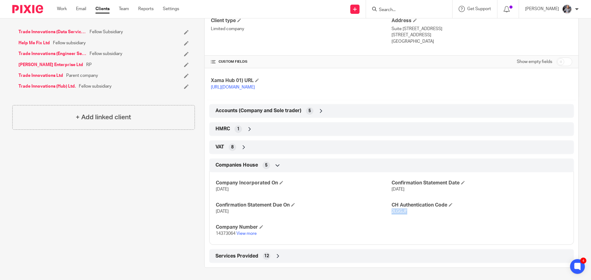
drag, startPoint x: 407, startPoint y: 213, endPoint x: 389, endPoint y: 211, distance: 18.2
click at [392, 211] on p "2LGGJF" at bounding box center [480, 212] width 176 height 6
copy span "2LGGJF"
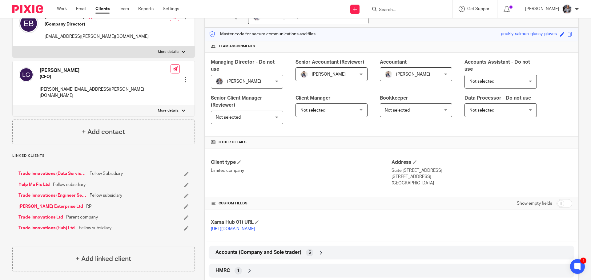
scroll to position [2, 0]
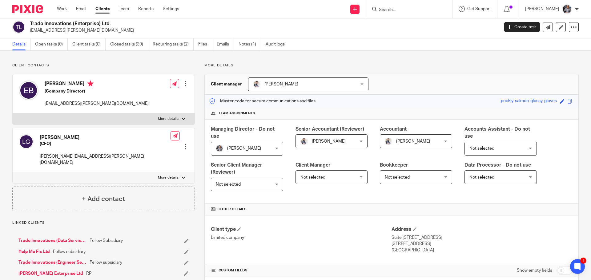
click at [399, 9] on input "Search" at bounding box center [405, 10] width 55 height 6
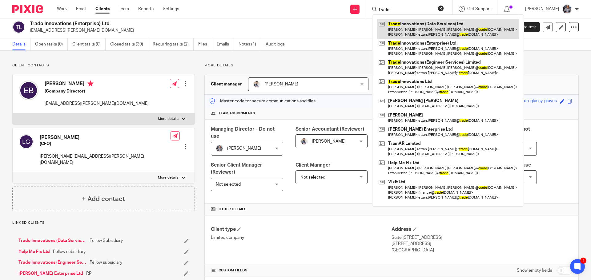
type input "trade"
click at [420, 29] on link at bounding box center [448, 28] width 142 height 19
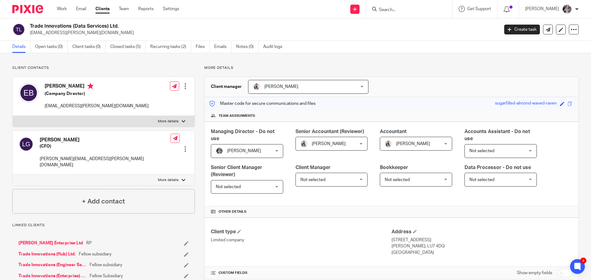
drag, startPoint x: 118, startPoint y: 25, endPoint x: 38, endPoint y: 27, distance: 79.8
click at [31, 27] on h2 "Trade Innovations (Data Services) Ltd." at bounding box center [216, 26] width 372 height 6
copy h2 "rade Innovations (Data Services) Ltd"
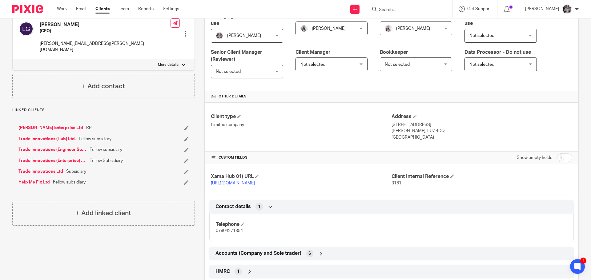
scroll to position [192, 0]
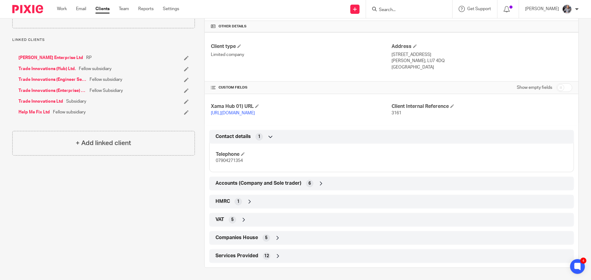
click at [232, 229] on div "Client type Limited company Address 22 Siskin Grove Leighton Buzzard, LU7 4DQ U…" at bounding box center [392, 147] width 374 height 231
click at [237, 238] on span "Companies House" at bounding box center [236, 238] width 42 height 6
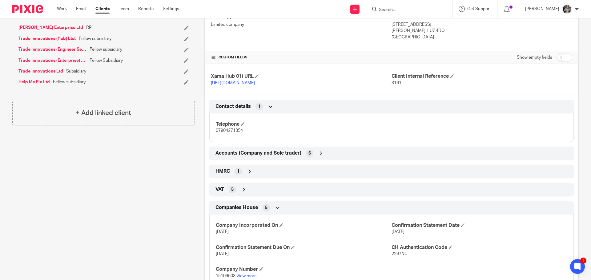
scroll to position [265, 0]
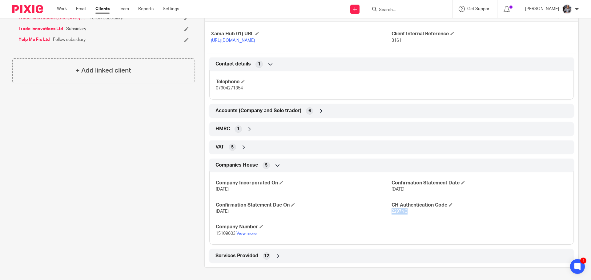
drag, startPoint x: 404, startPoint y: 212, endPoint x: 390, endPoint y: 212, distance: 14.5
click at [392, 212] on span "2297NC" at bounding box center [400, 212] width 16 height 4
copy span "2297NC"
click at [395, 8] on input "Search" at bounding box center [405, 10] width 55 height 6
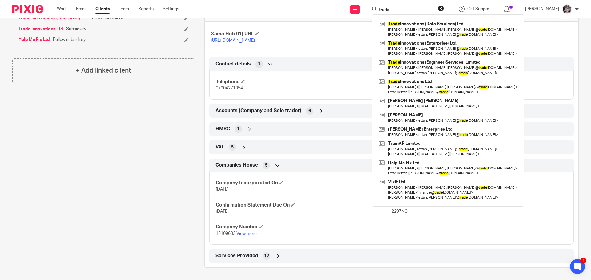
click at [404, 12] on input "trade" at bounding box center [405, 10] width 55 height 6
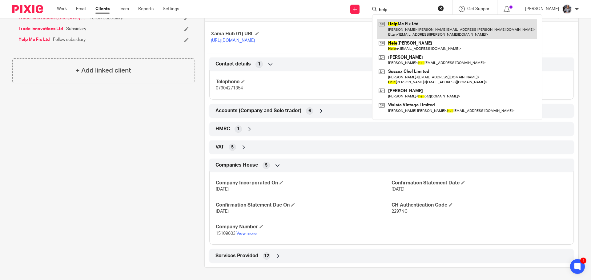
type input "help"
click at [413, 28] on link at bounding box center [457, 28] width 160 height 19
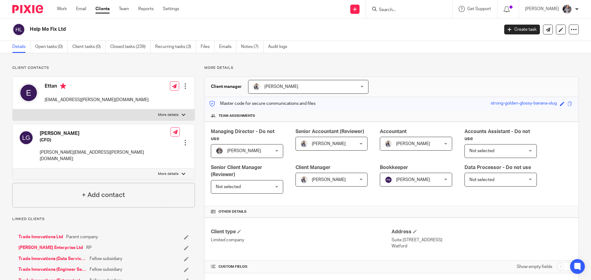
drag, startPoint x: 69, startPoint y: 29, endPoint x: 31, endPoint y: 29, distance: 37.6
click at [31, 29] on h2 "Help Me Fix Ltd" at bounding box center [216, 29] width 372 height 6
copy h2 "Help Me Fix Ltd"
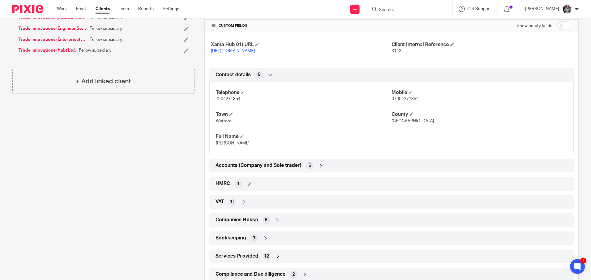
scroll to position [266, 0]
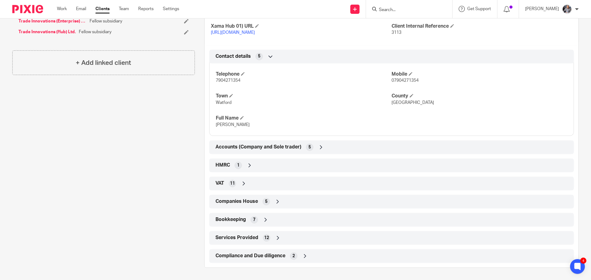
click at [237, 199] on span "Companies House" at bounding box center [236, 202] width 42 height 6
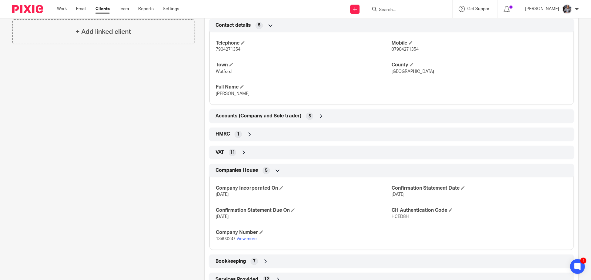
scroll to position [339, 0]
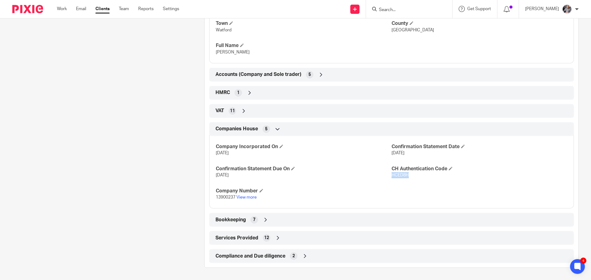
drag, startPoint x: 406, startPoint y: 176, endPoint x: 388, endPoint y: 176, distance: 17.9
click at [392, 176] on p "HCED8H" at bounding box center [480, 175] width 176 height 6
copy span "HCED8H"
